Goal: Navigation & Orientation: Find specific page/section

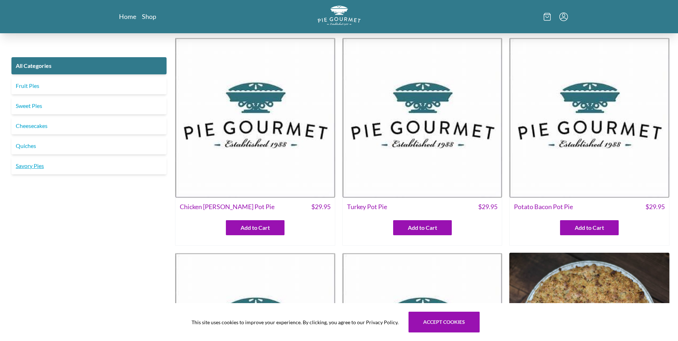
click at [38, 163] on link "Savory Pies" at bounding box center [88, 165] width 155 height 17
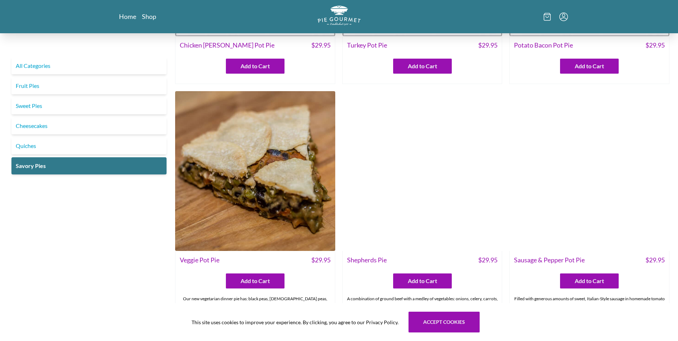
scroll to position [179, 0]
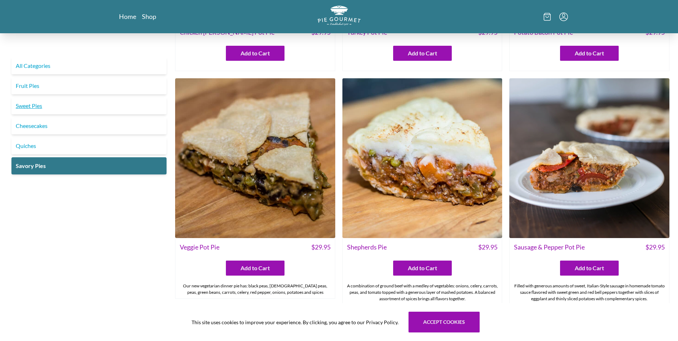
click at [27, 99] on link "Sweet Pies" at bounding box center [88, 105] width 155 height 17
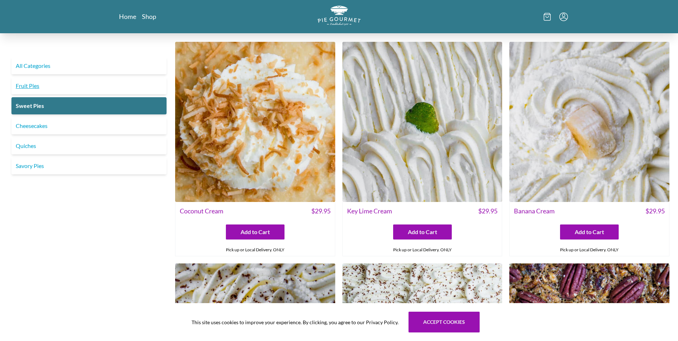
click at [33, 82] on link "Fruit Pies" at bounding box center [88, 85] width 155 height 17
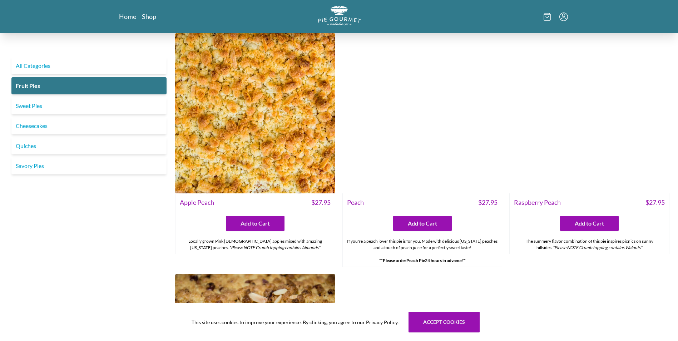
scroll to position [464, 0]
